Goal: Task Accomplishment & Management: Complete application form

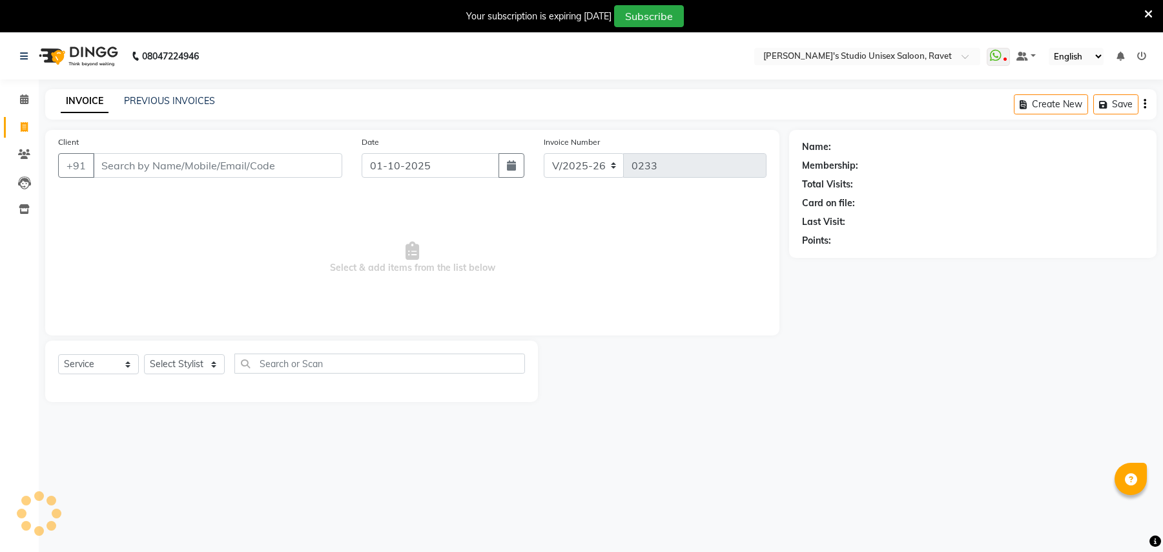
select select "7019"
select select "service"
click at [141, 165] on input "Client" at bounding box center [217, 165] width 249 height 25
type input "9309177131"
click at [304, 161] on span "Add Client" at bounding box center [309, 165] width 51 height 13
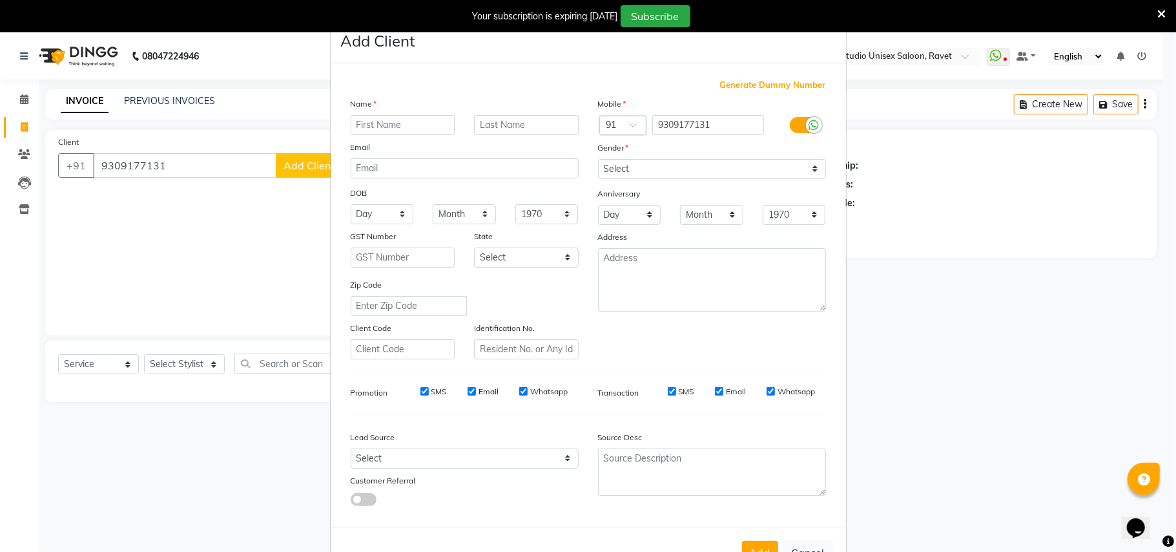
click at [369, 120] on input "text" at bounding box center [403, 125] width 105 height 20
click at [369, 125] on input "text" at bounding box center [403, 125] width 105 height 20
type input "gauri"
click at [605, 163] on select "Select [DEMOGRAPHIC_DATA] [DEMOGRAPHIC_DATA] Other Prefer Not To Say" at bounding box center [712, 169] width 228 height 20
select select "[DEMOGRAPHIC_DATA]"
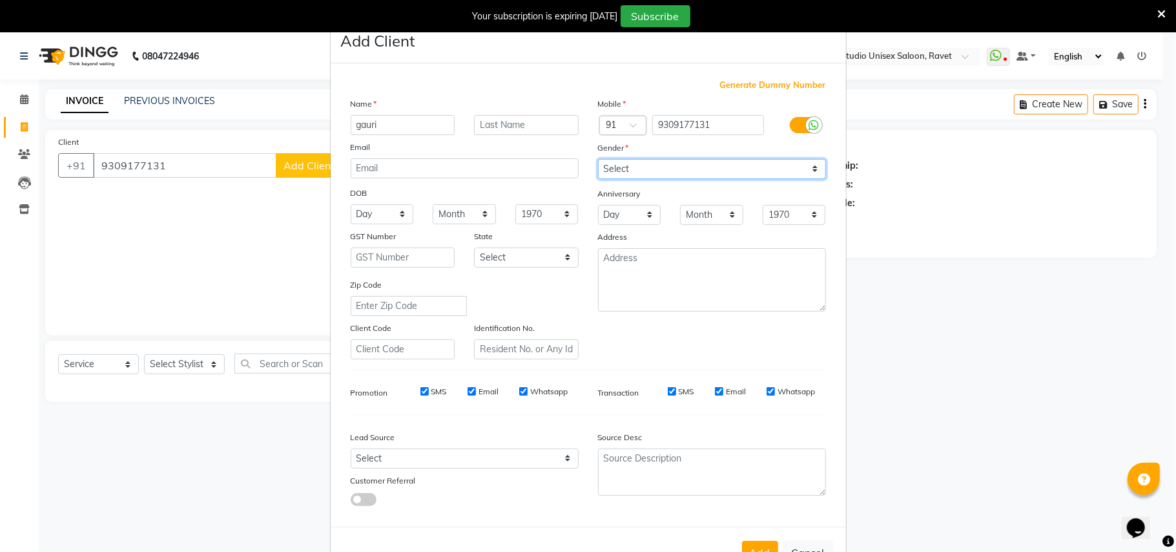
click at [598, 159] on select "Select [DEMOGRAPHIC_DATA] [DEMOGRAPHIC_DATA] Other Prefer Not To Say" at bounding box center [712, 169] width 228 height 20
click at [496, 251] on select "Select [GEOGRAPHIC_DATA] [GEOGRAPHIC_DATA] [GEOGRAPHIC_DATA] [GEOGRAPHIC_DATA] …" at bounding box center [526, 257] width 105 height 20
select select "22"
click at [474, 247] on select "Select [GEOGRAPHIC_DATA] [GEOGRAPHIC_DATA] [GEOGRAPHIC_DATA] [GEOGRAPHIC_DATA] …" at bounding box center [526, 257] width 105 height 20
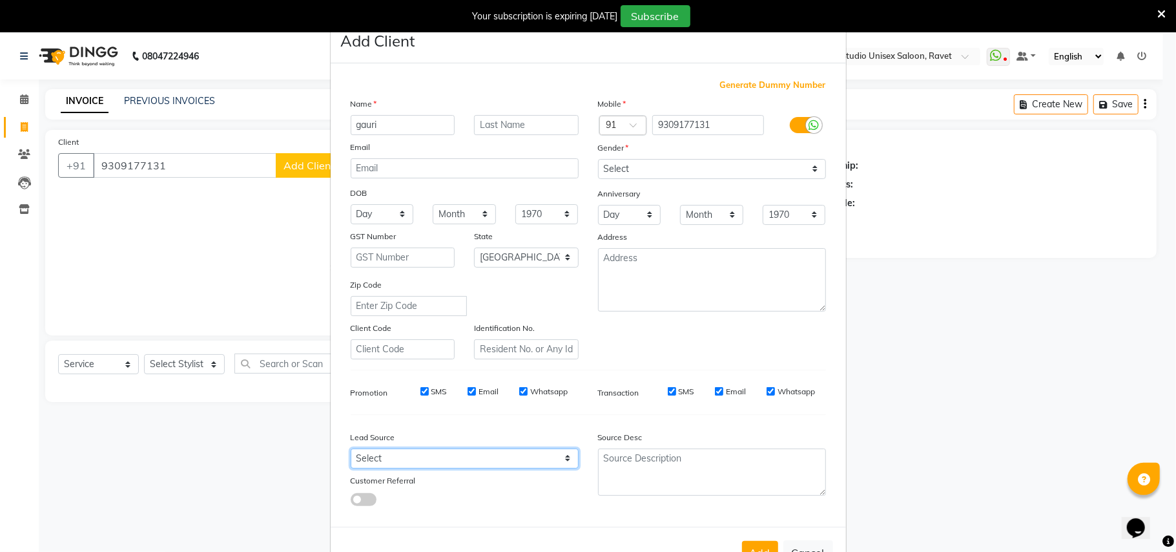
click at [371, 450] on select "Select Walk-in Referral Internet Friend Word of Mouth Advertisement Facebook Ju…" at bounding box center [465, 458] width 228 height 20
select select "48764"
click at [351, 448] on select "Select Walk-in Referral Internet Friend Word of Mouth Advertisement Facebook Ju…" at bounding box center [465, 458] width 228 height 20
click at [760, 543] on button "Add" at bounding box center [760, 552] width 36 height 23
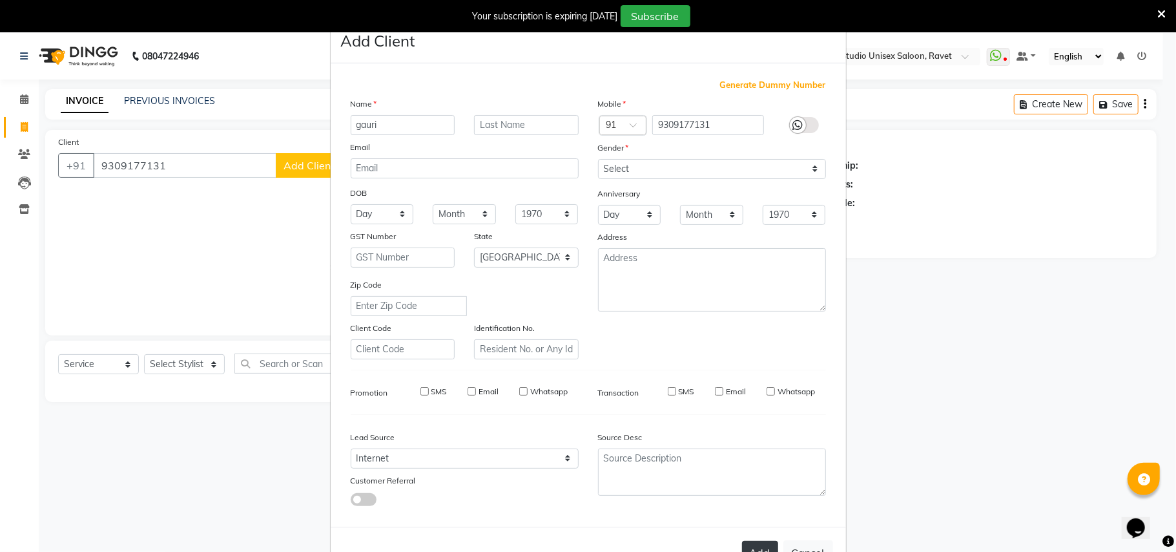
type input "93******31"
select select
select select "null"
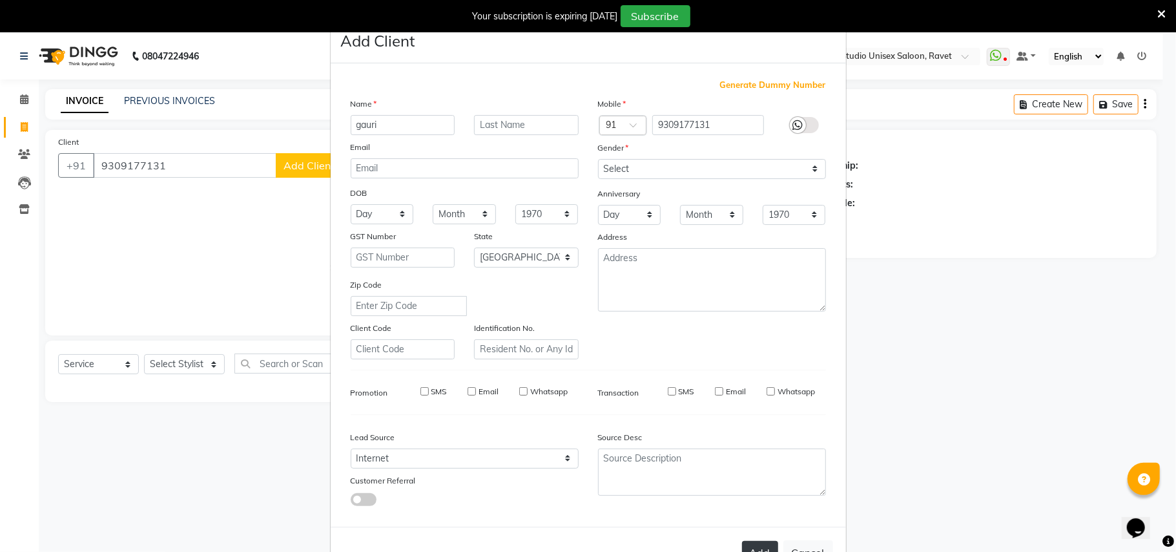
select select
checkbox input "false"
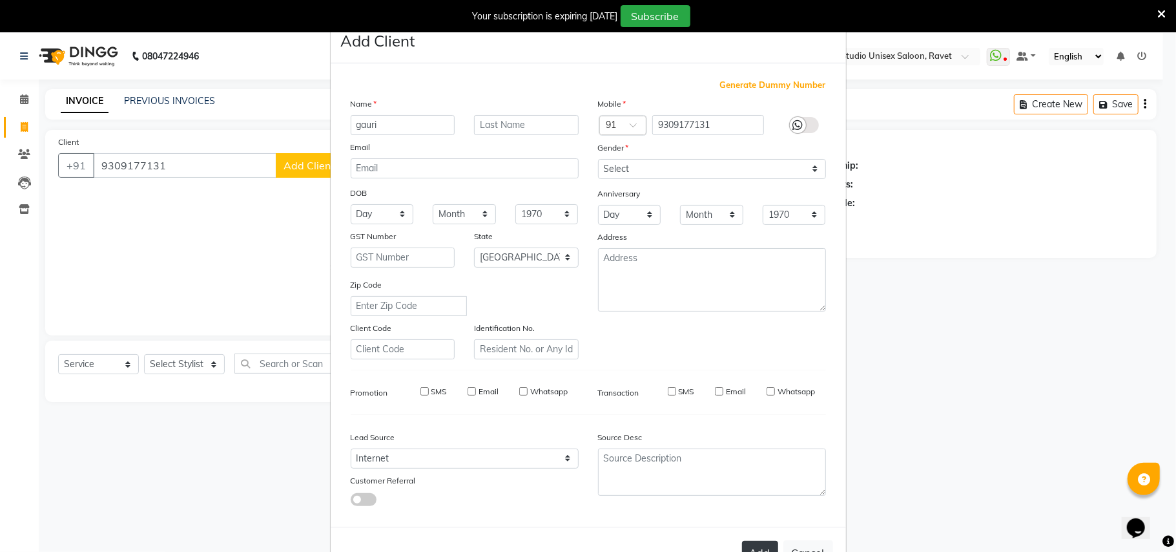
checkbox input "false"
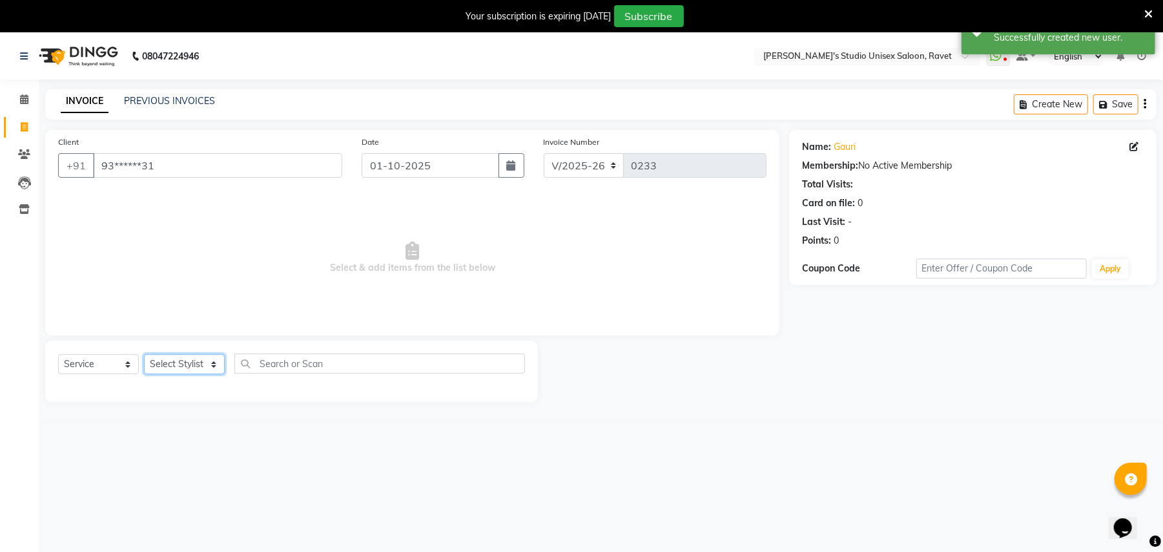
click at [161, 360] on select "Select Stylist [PERSON_NAME] Kajal [PERSON_NAME] Wakad Zyed" at bounding box center [184, 364] width 81 height 20
select select "58677"
click at [144, 354] on select "Select Stylist [PERSON_NAME] Kajal [PERSON_NAME] Wakad Zyed" at bounding box center [184, 364] width 81 height 20
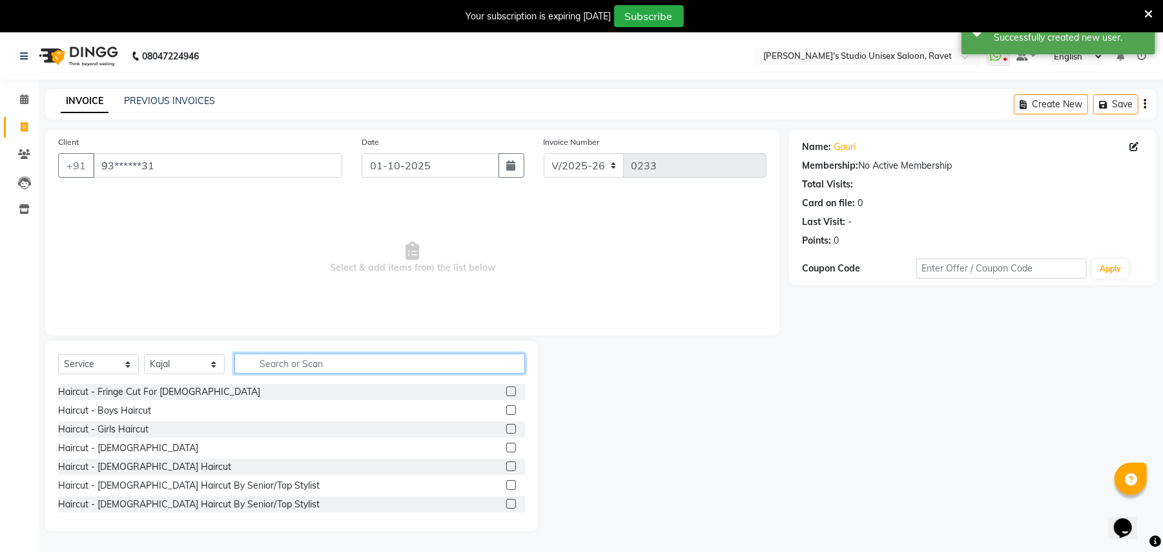
click at [259, 367] on input "text" at bounding box center [379, 363] width 291 height 20
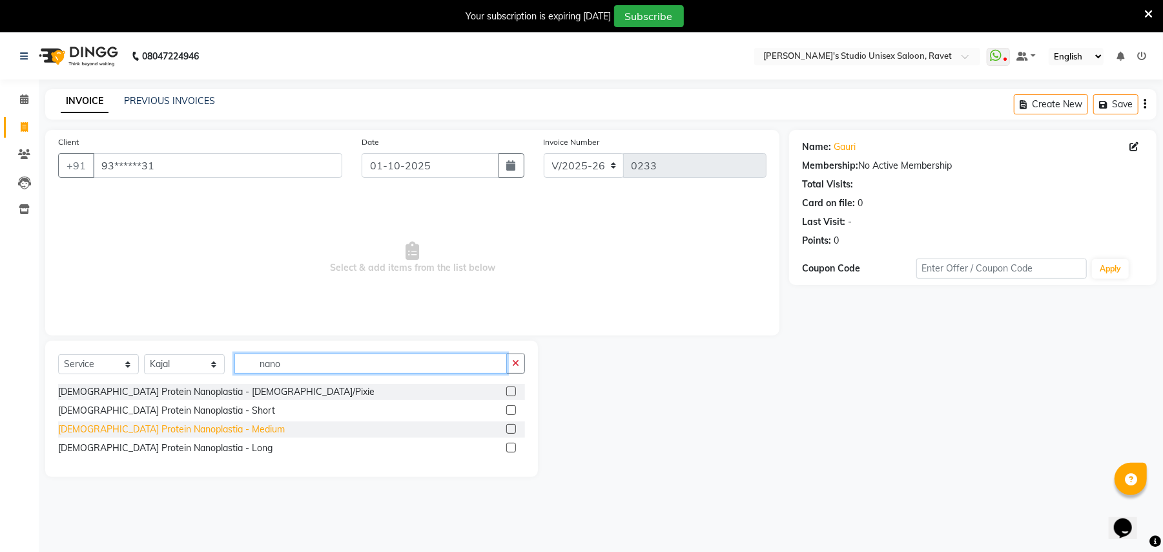
type input "nano"
click at [130, 429] on div "[DEMOGRAPHIC_DATA] Protein Nanoplastia - Medium" at bounding box center [171, 429] width 227 height 14
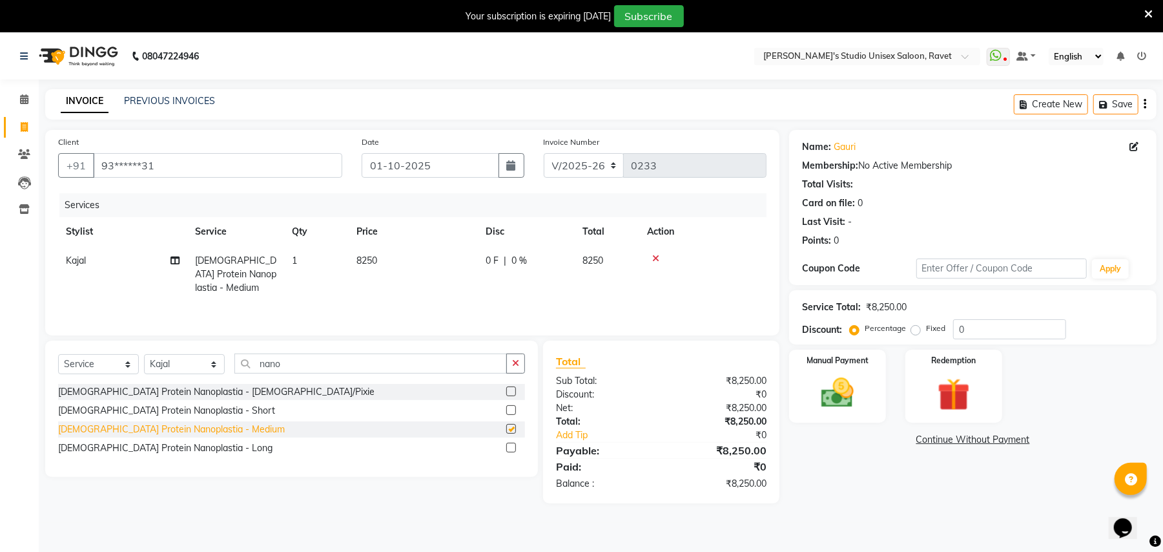
checkbox input "false"
click at [391, 267] on td "8250" at bounding box center [413, 274] width 129 height 56
select select "58677"
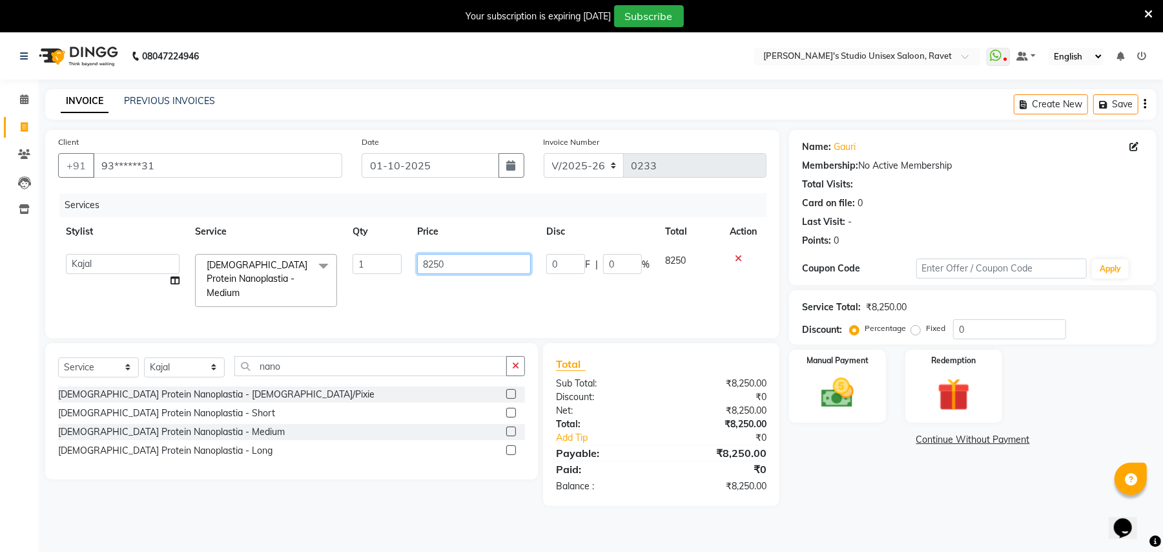
click at [452, 264] on input "8250" at bounding box center [474, 264] width 114 height 20
type input "8"
type input "3500"
click at [453, 246] on td "3500" at bounding box center [473, 280] width 129 height 68
select select "58677"
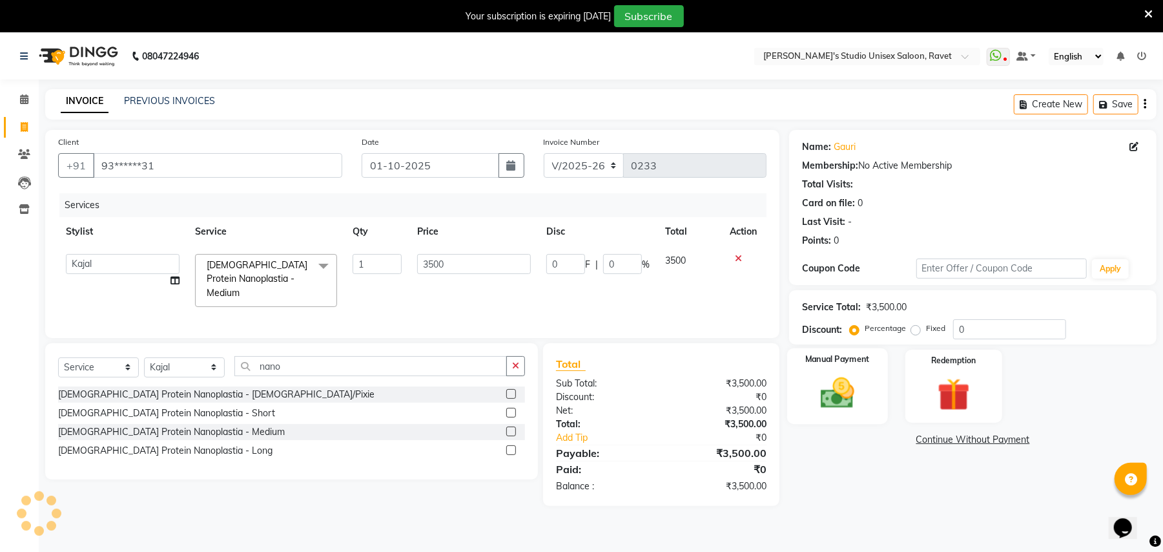
click at [822, 385] on img at bounding box center [838, 392] width 56 height 39
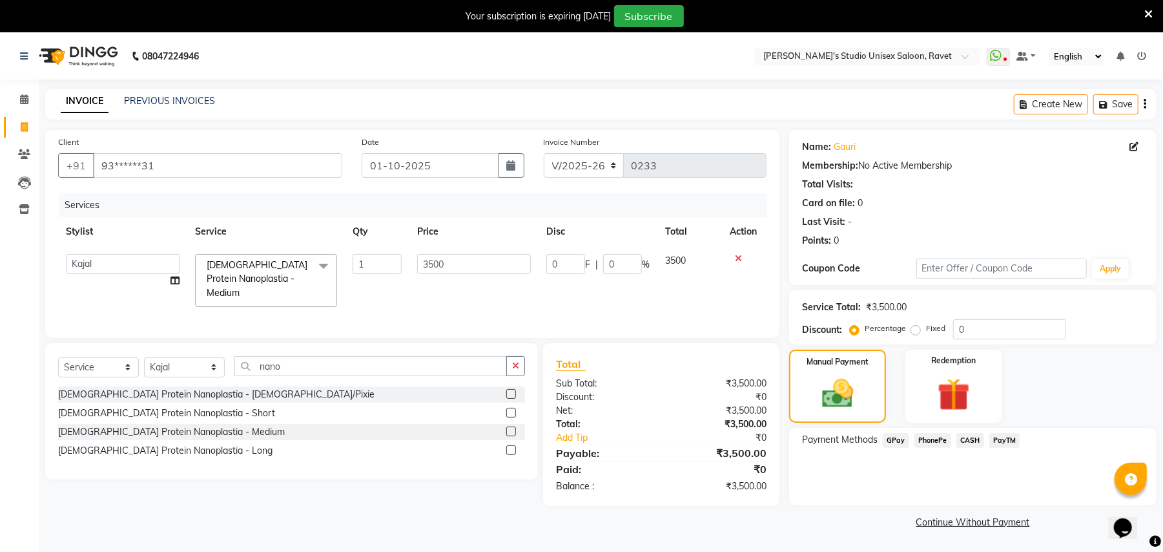
click at [896, 440] on span "GPay" at bounding box center [896, 440] width 26 height 15
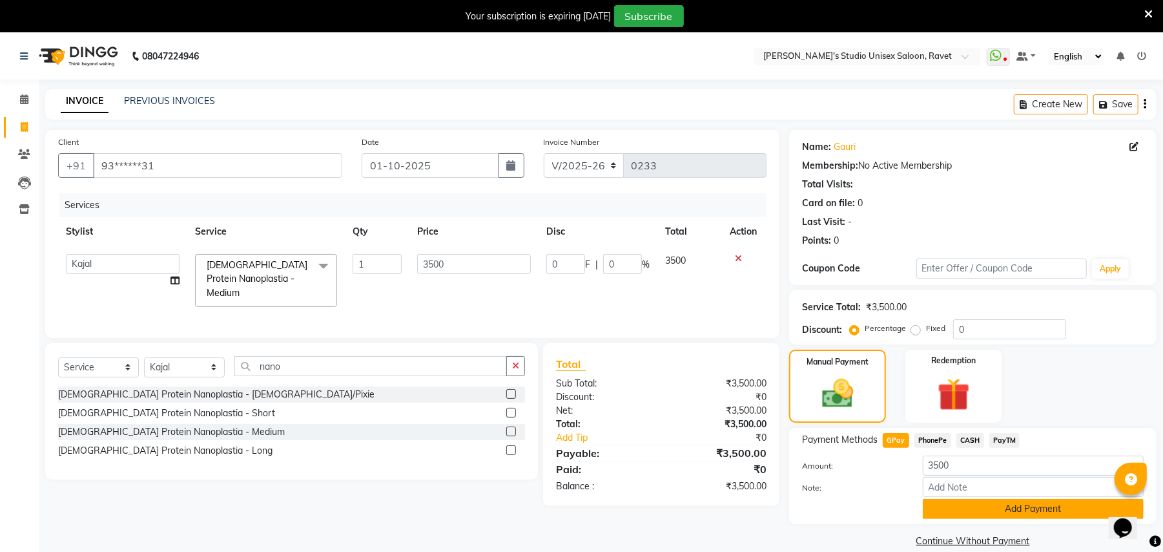
click at [967, 510] on button "Add Payment" at bounding box center [1033, 509] width 221 height 20
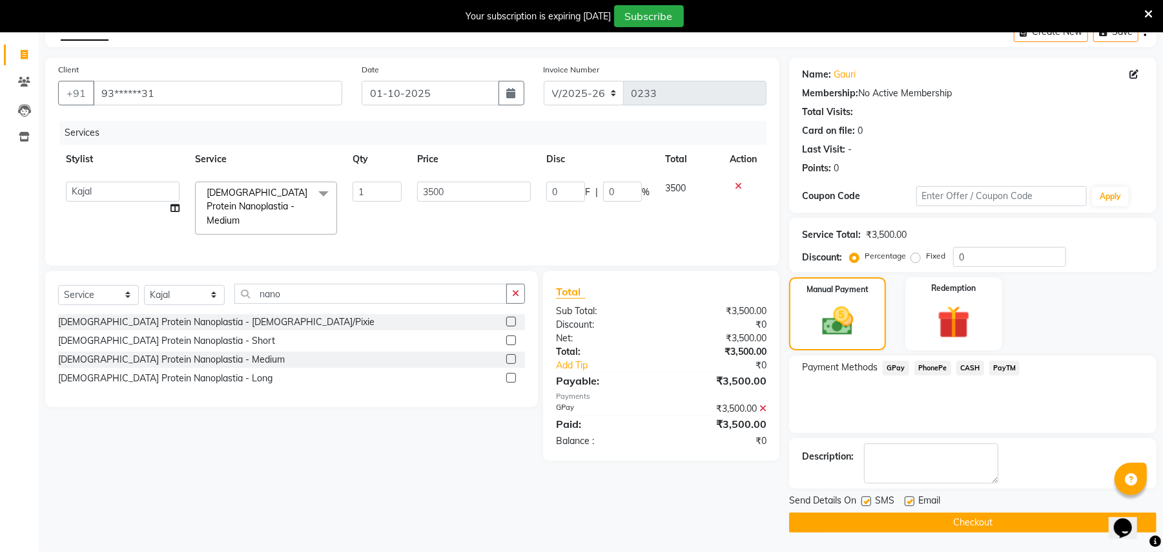
scroll to position [73, 0]
click at [949, 517] on button "Checkout" at bounding box center [972, 522] width 367 height 20
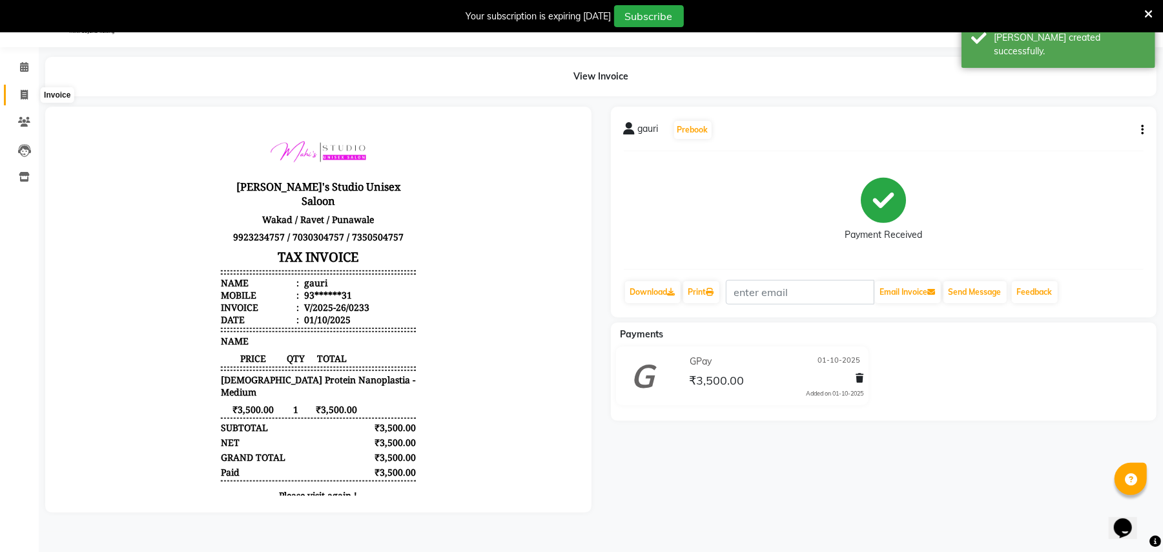
click at [17, 90] on span at bounding box center [24, 95] width 23 height 15
select select "service"
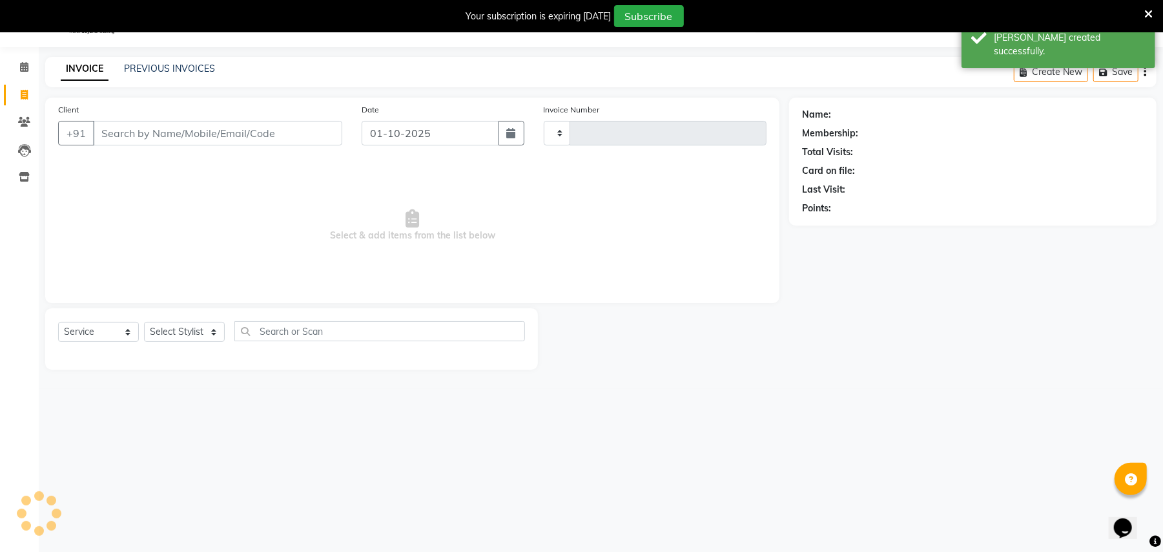
type input "0234"
select select "7019"
